Goal: Check status: Check status

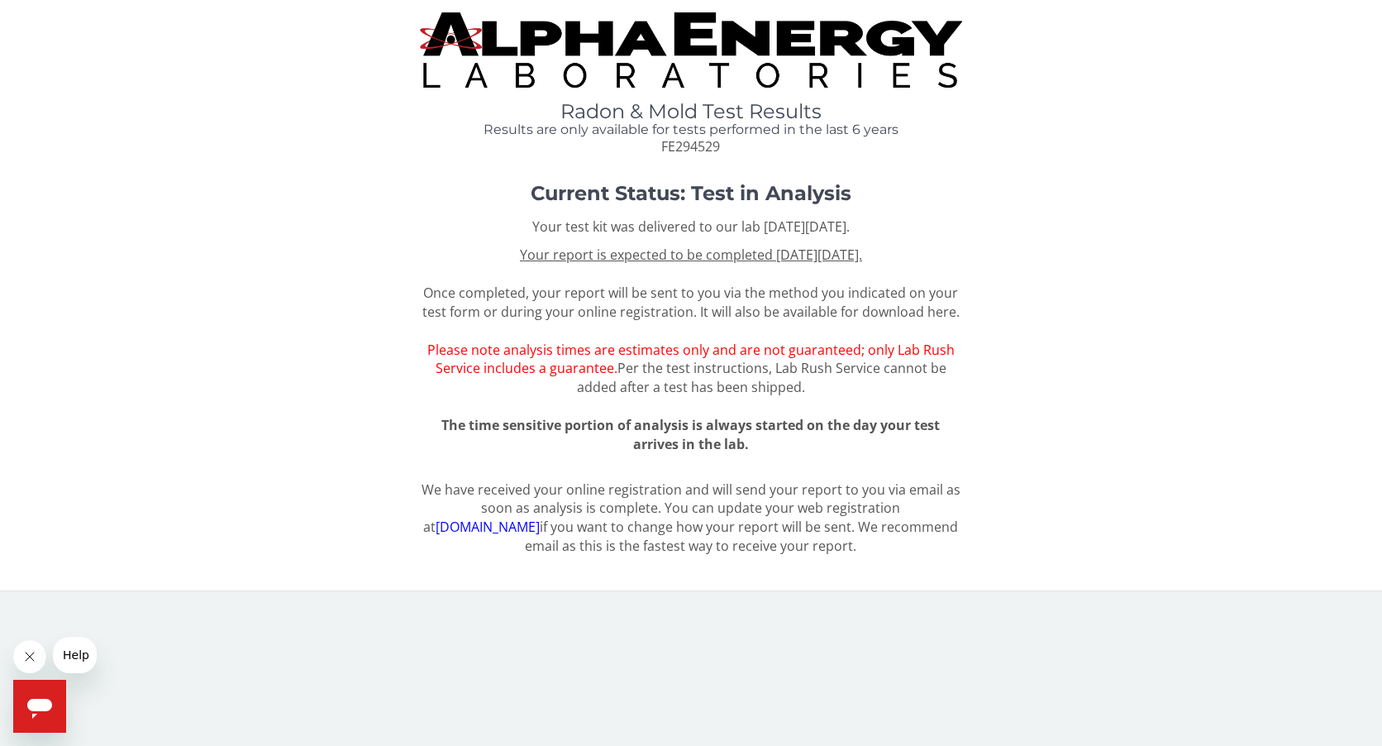
click at [1071, 240] on div "Current Status: Test in Analysis Your test kit was delivered to our lab [DATE][…" at bounding box center [690, 325] width 1357 height 284
drag, startPoint x: 231, startPoint y: 74, endPoint x: 117, endPoint y: 38, distance: 119.5
click at [229, 74] on div "Radon & Mold Test Results Results are only available for tests performed in the…" at bounding box center [690, 84] width 1357 height 144
